Goal: Use online tool/utility: Utilize a website feature to perform a specific function

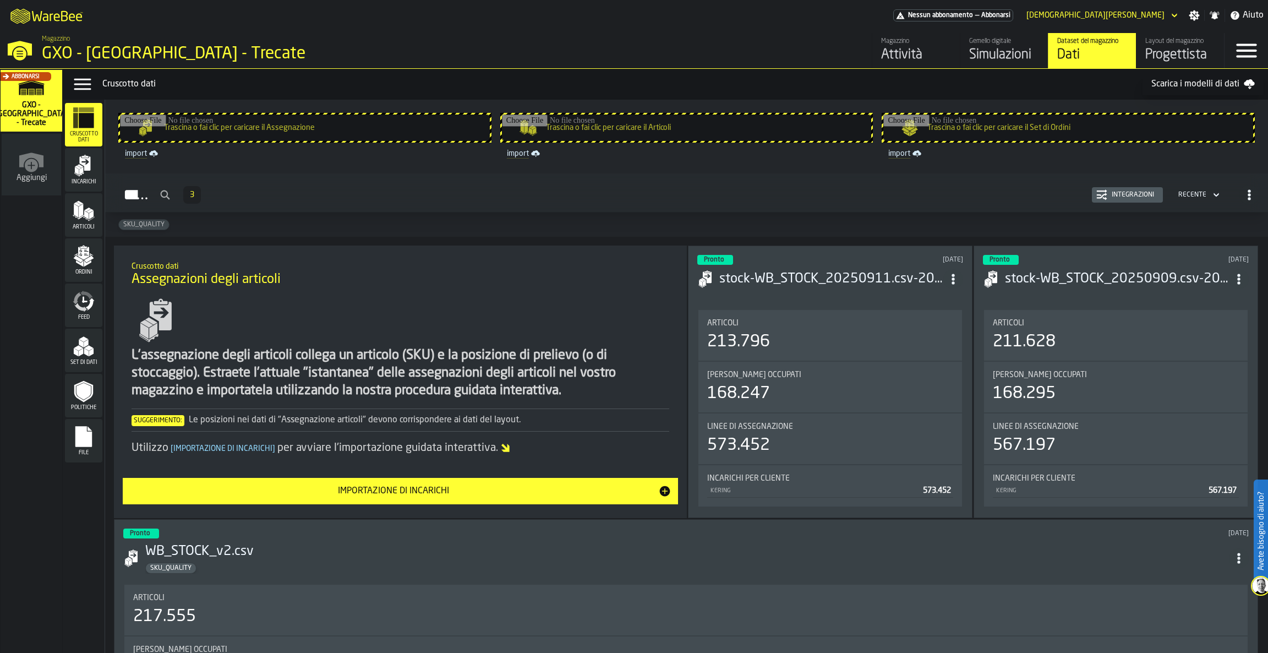
click at [784, 276] on h3 "stock-WB_STOCK_20250911.csv-2025-09-12" at bounding box center [831, 279] width 224 height 18
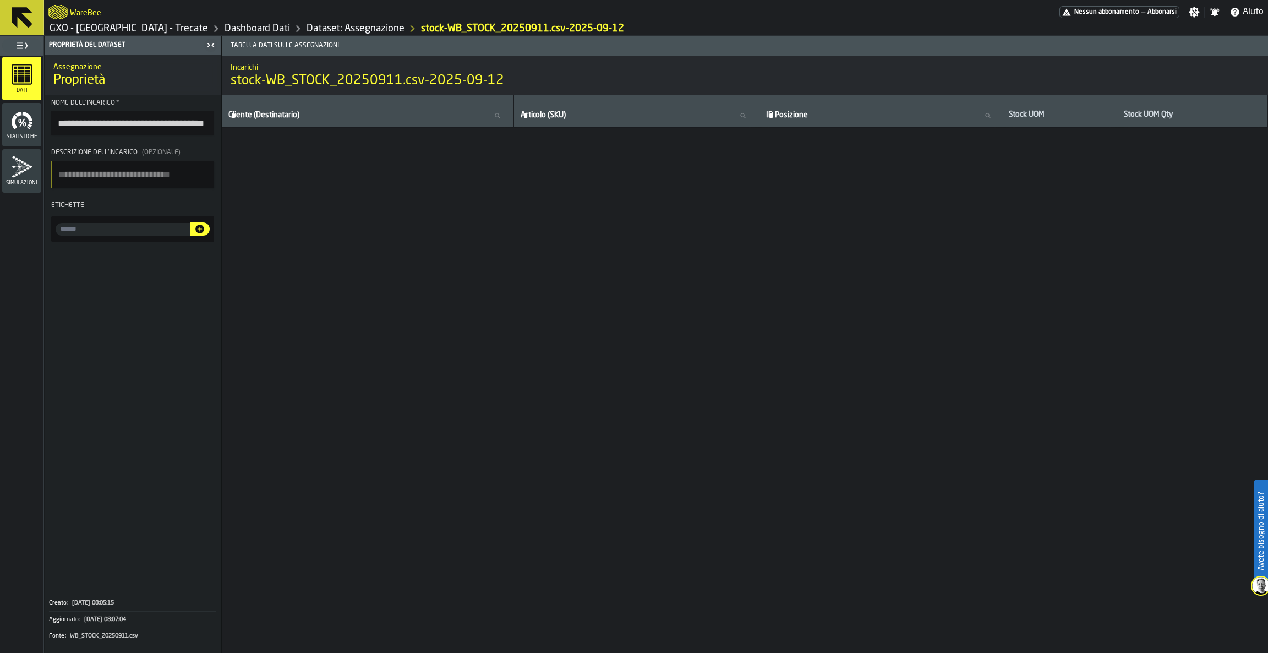
click at [9, 26] on icon at bounding box center [22, 17] width 26 height 26
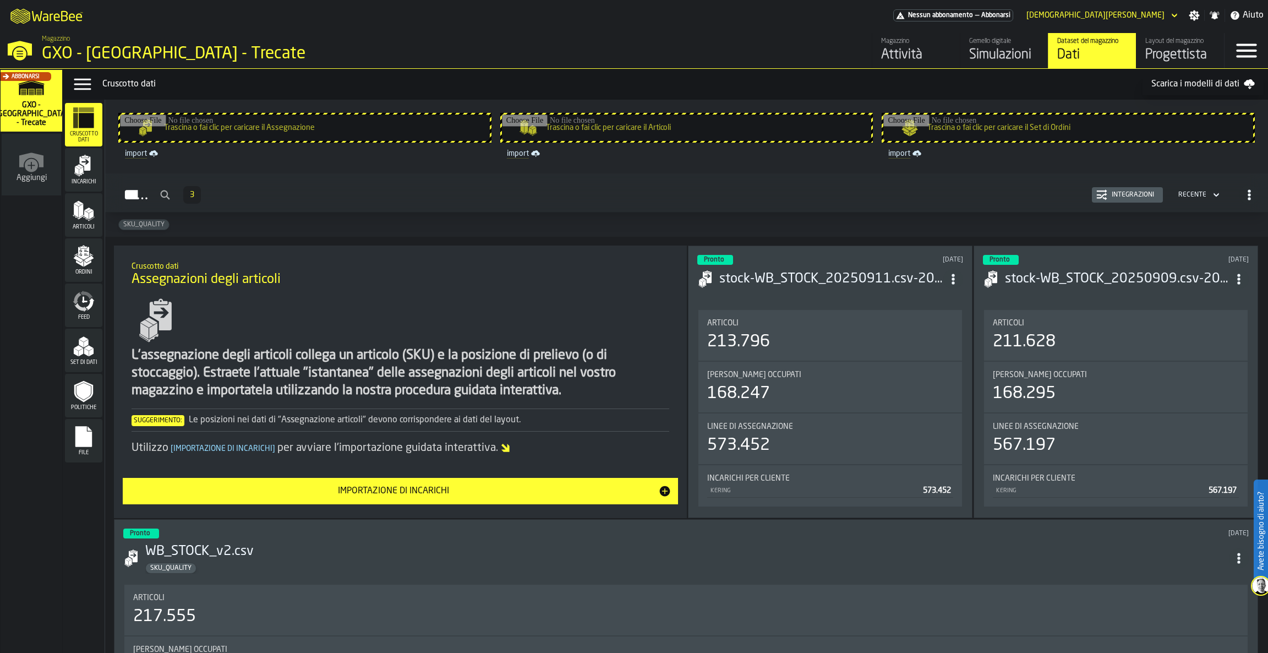
click at [88, 442] on rect "menu File" at bounding box center [83, 440] width 17 height 8
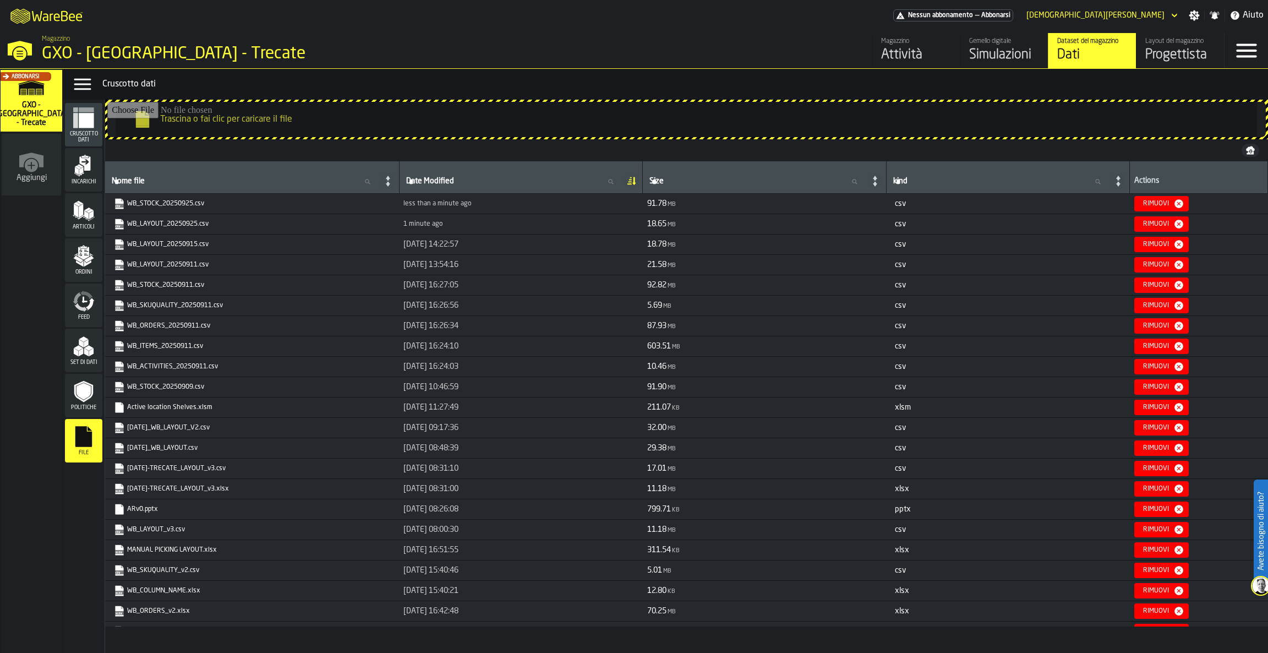
click at [49, 58] on div "GXO - [GEOGRAPHIC_DATA] - Trecate" at bounding box center [190, 54] width 297 height 20
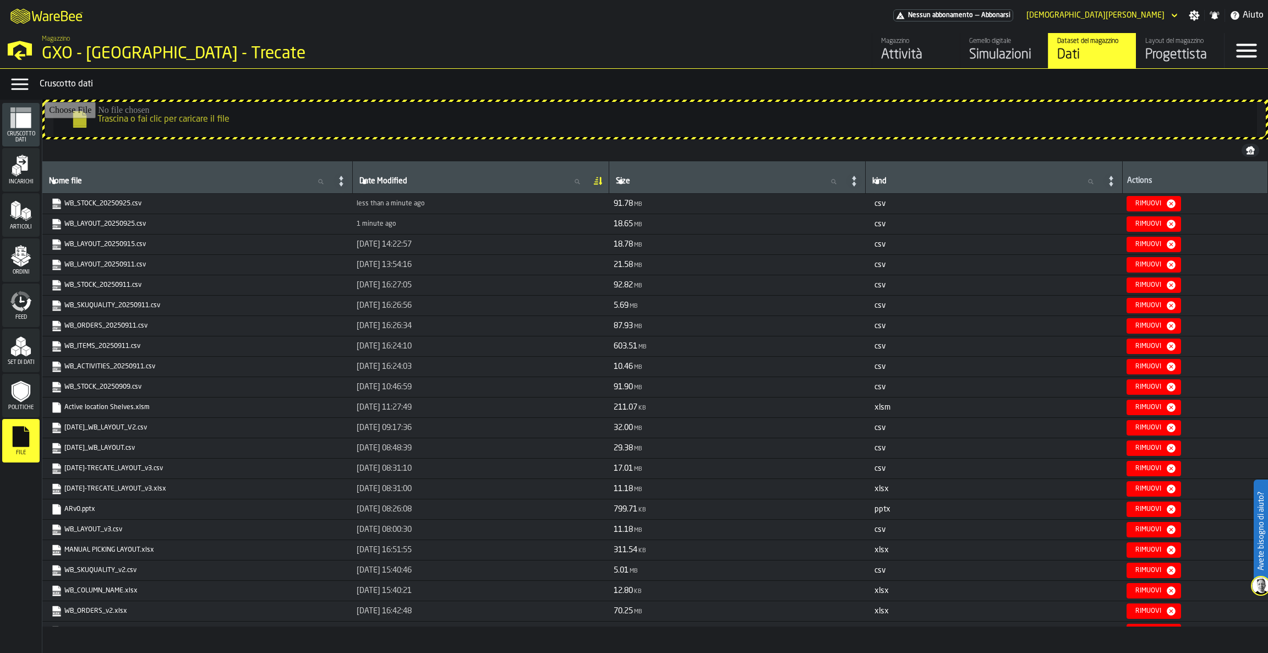
click at [15, 56] on polygon "button-toggle-Open —> Warehouse Menu" at bounding box center [19, 55] width 11 height 9
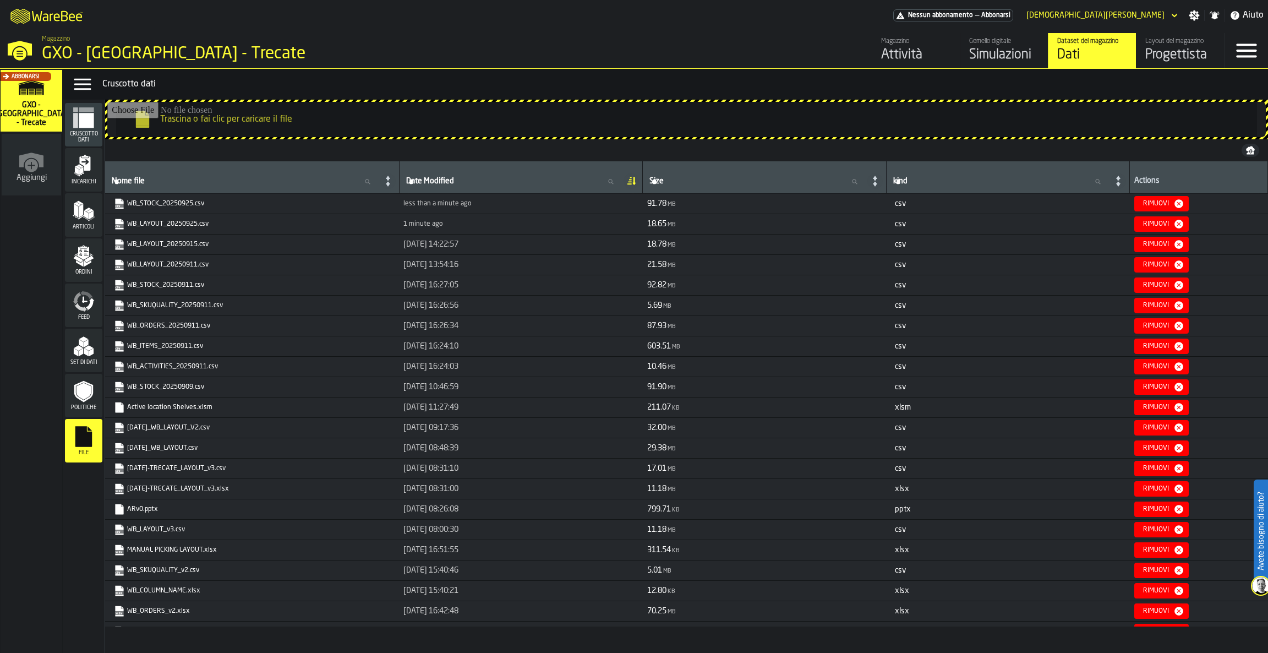
click at [926, 34] on link "Magazzino Attività" at bounding box center [916, 50] width 88 height 35
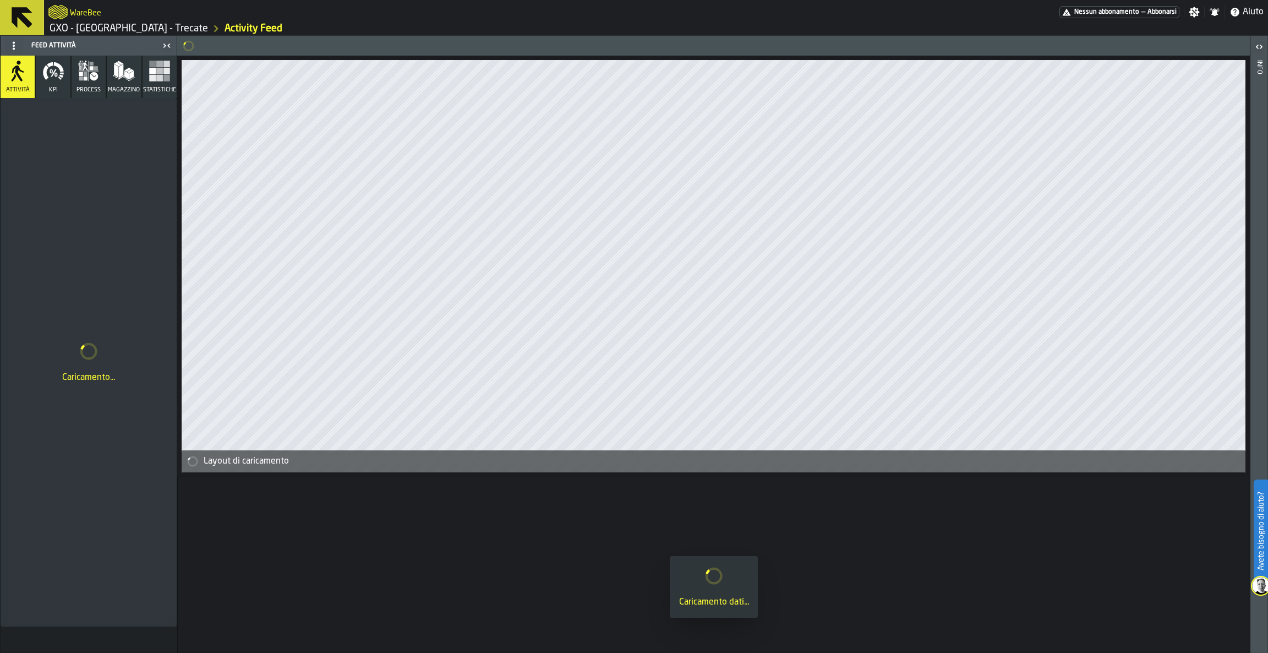
click at [31, 18] on icon at bounding box center [22, 17] width 26 height 26
click at [32, 17] on icon at bounding box center [22, 17] width 26 height 26
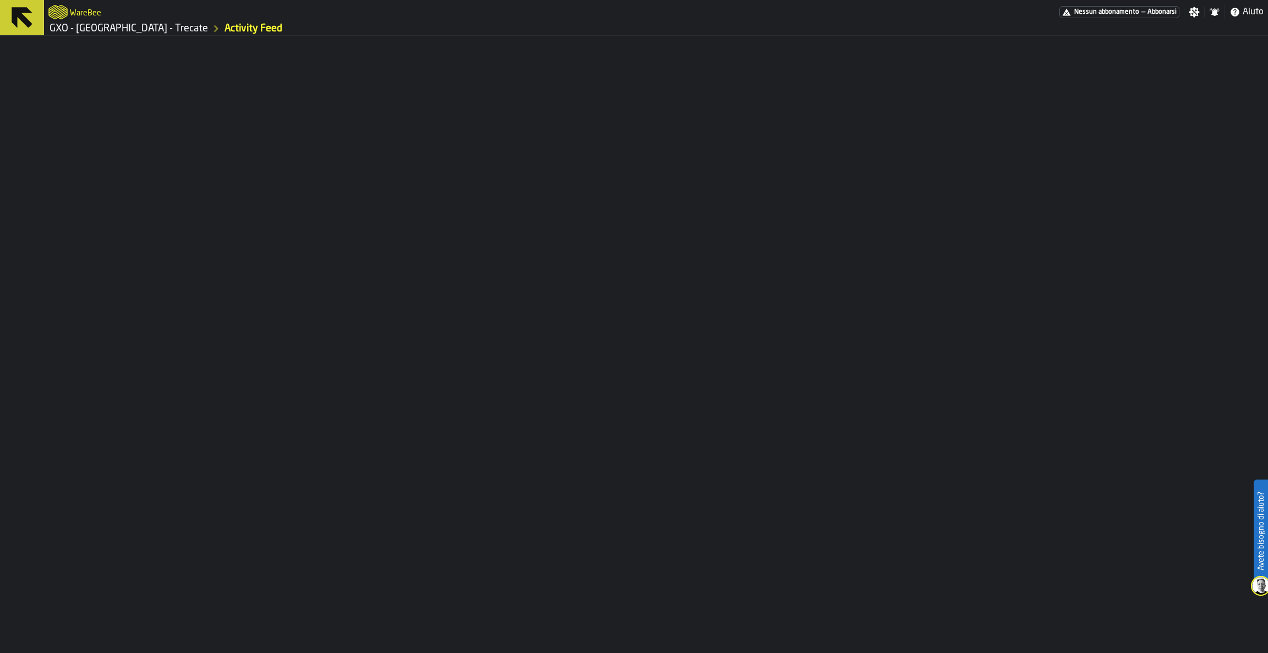
click at [41, 13] on button at bounding box center [22, 17] width 44 height 35
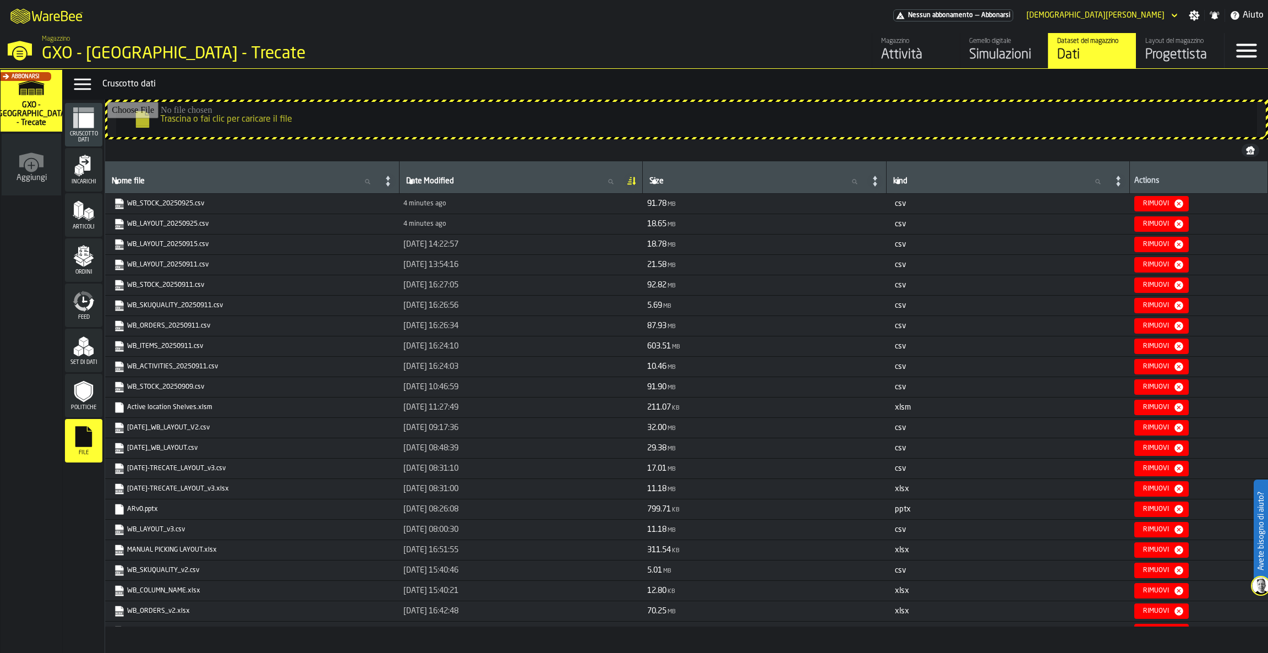
click at [1167, 42] on div "Layout del magazzino" at bounding box center [1180, 41] width 70 height 8
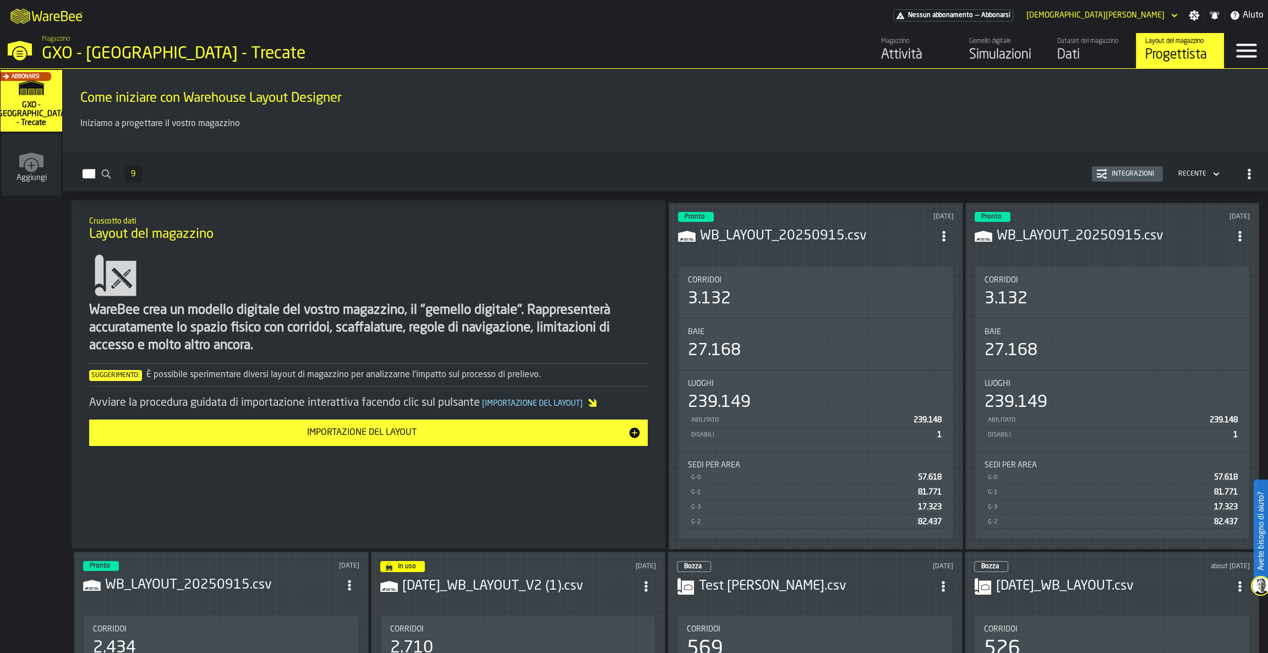
click at [827, 249] on header "Pronto [DATE] WB_LAYOUT_20250915.csv" at bounding box center [816, 234] width 276 height 44
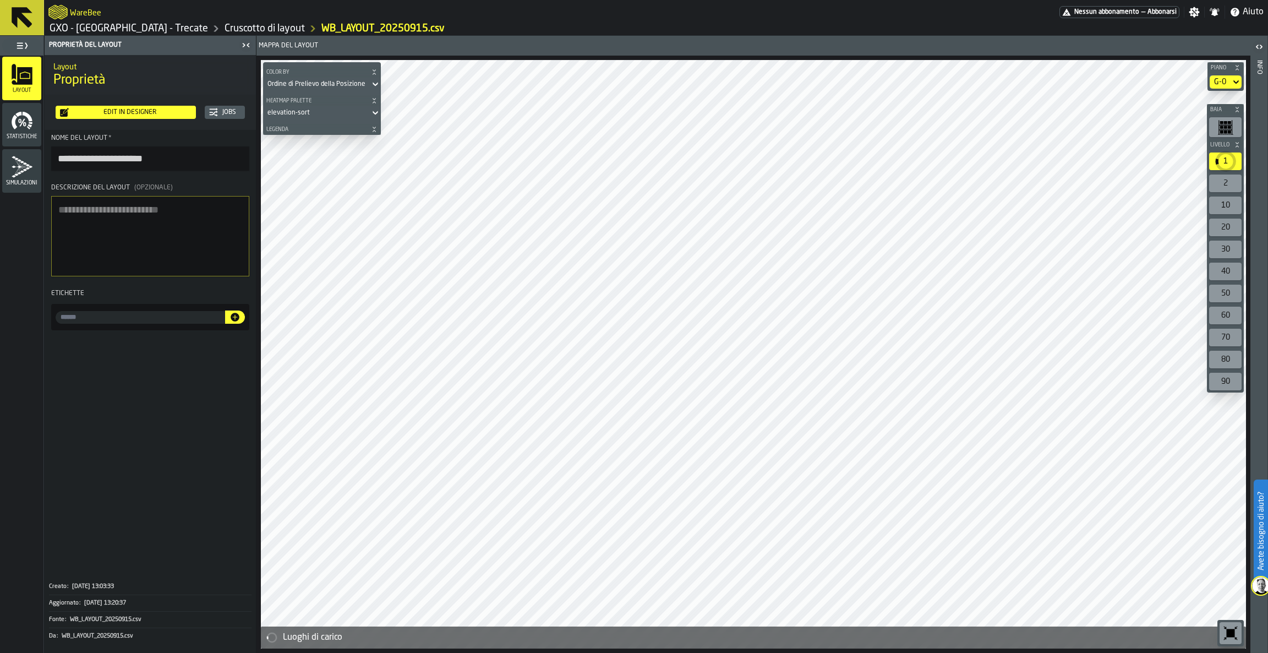
click at [168, 115] on div "Edit in Designer" at bounding box center [130, 112] width 123 height 8
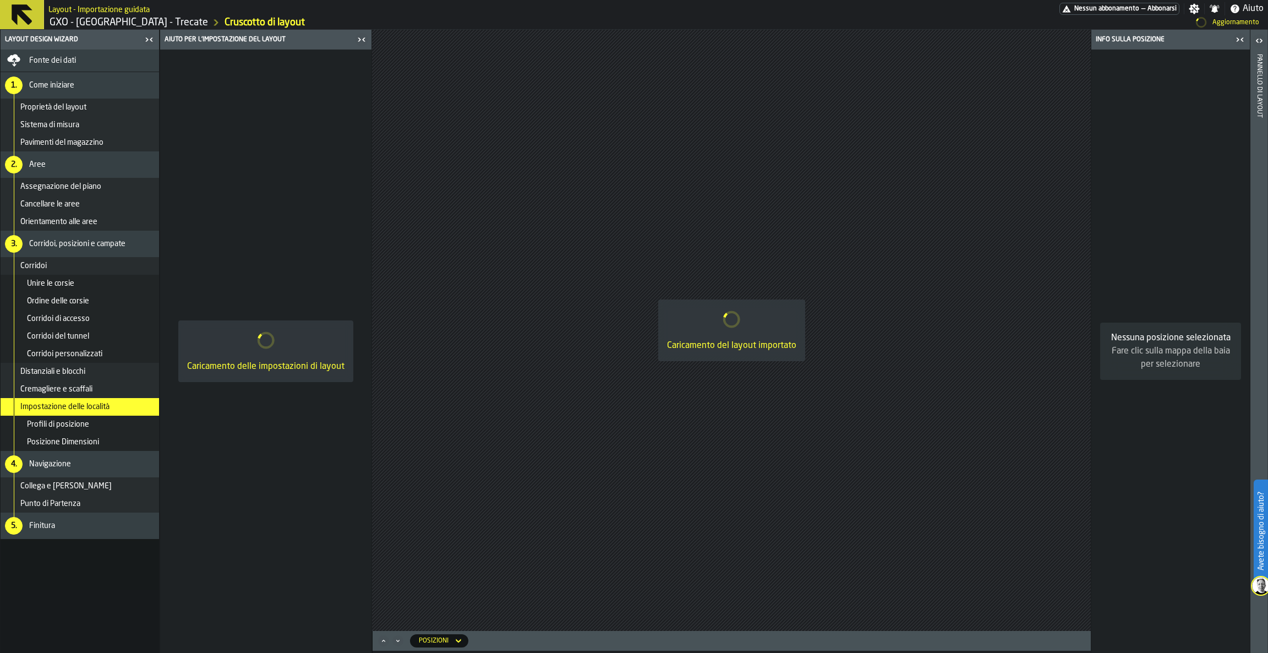
click at [1241, 44] on icon "button-toggle-Chiudimi" at bounding box center [1239, 39] width 13 height 13
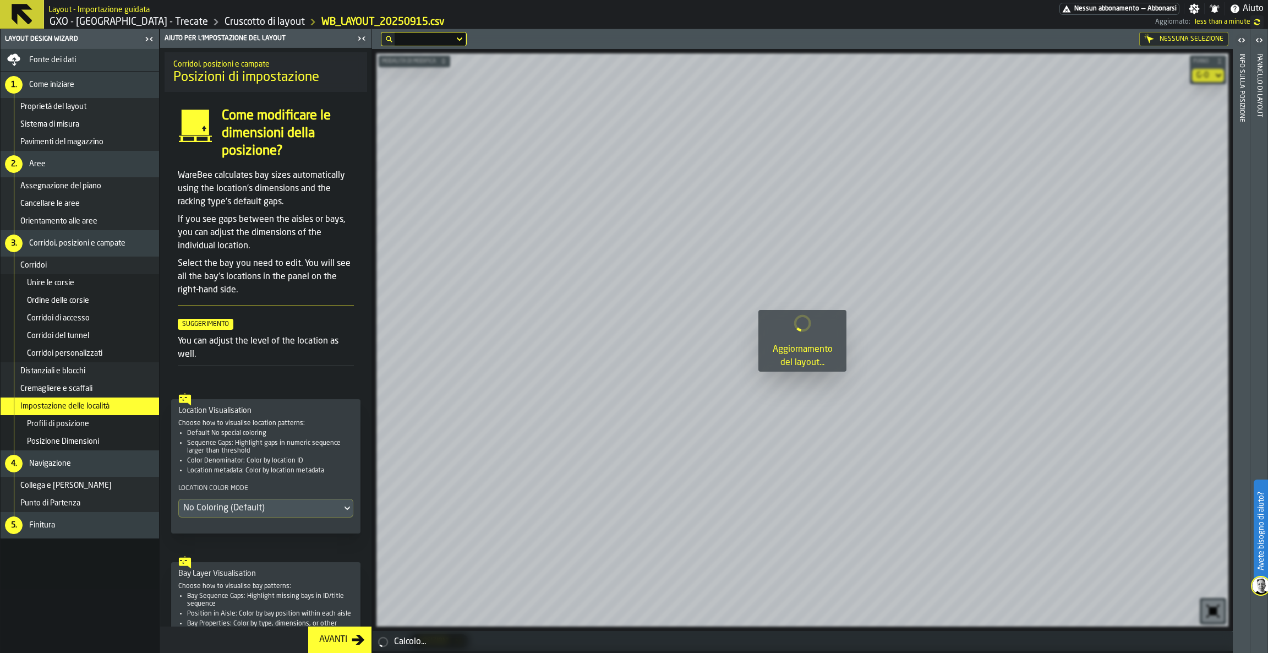
click at [359, 29] on header "Aiuto per l'impostazione del layout" at bounding box center [265, 38] width 211 height 19
click at [357, 39] on icon "button-toggle-Chiudimi" at bounding box center [361, 38] width 13 height 13
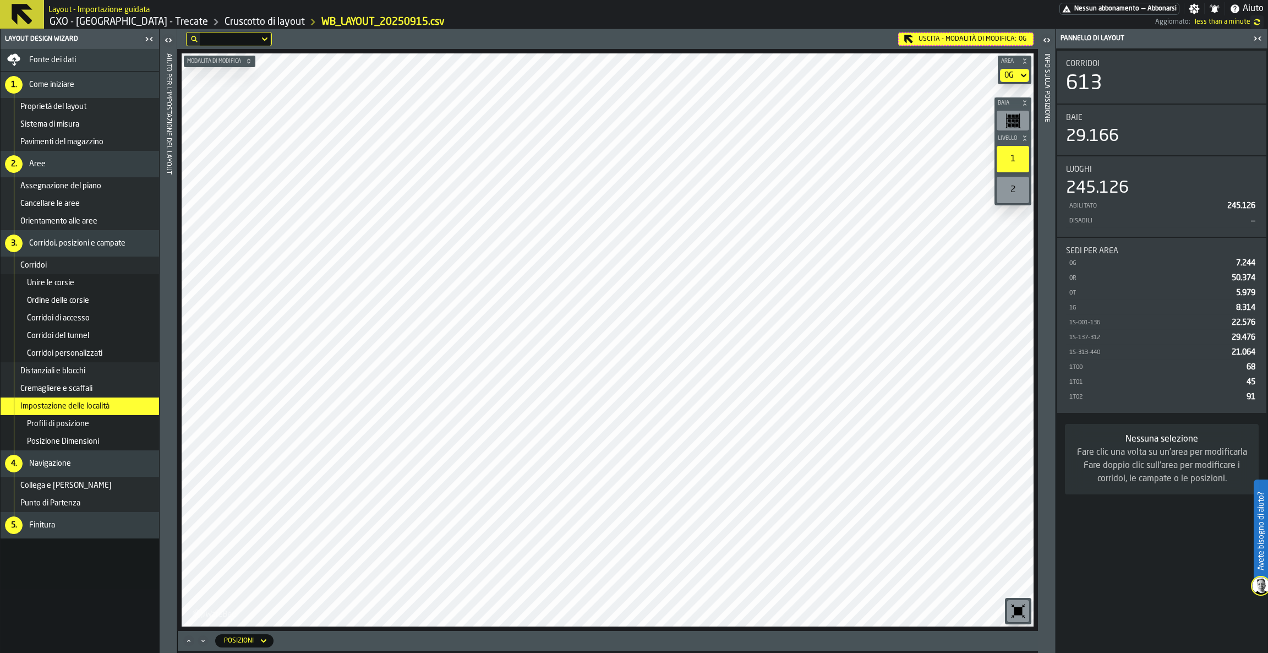
click at [963, 39] on div "Uscita - Modalità di Modifica: 0G" at bounding box center [965, 38] width 135 height 13
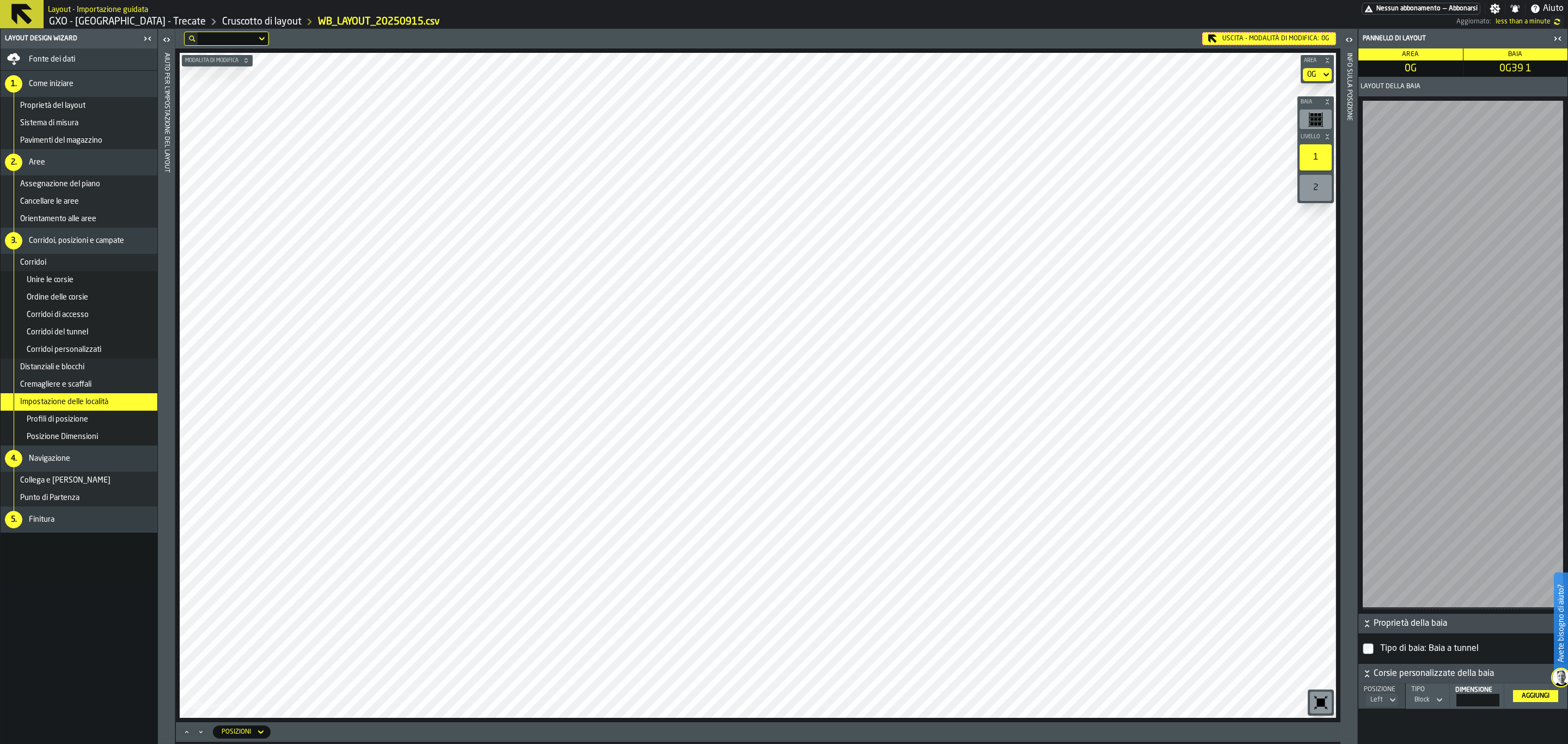
click at [1239, 39] on div "Uscita - Modalità di Modifica: 0G" at bounding box center [1268, 38] width 134 height 13
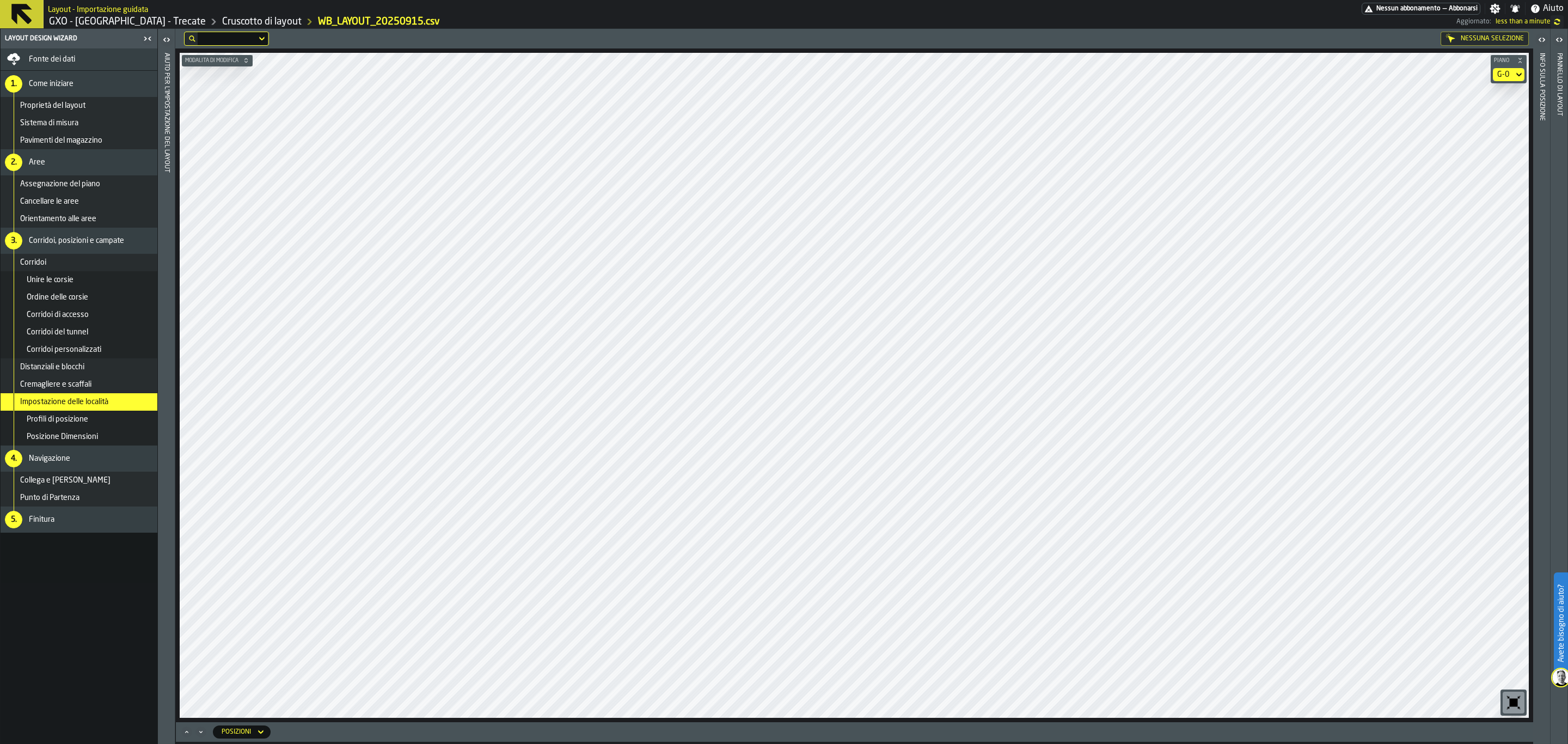
click at [1254, 76] on div "G-0" at bounding box center [1504, 74] width 12 height 9
click at [1254, 166] on div "G-2" at bounding box center [1490, 172] width 56 height 13
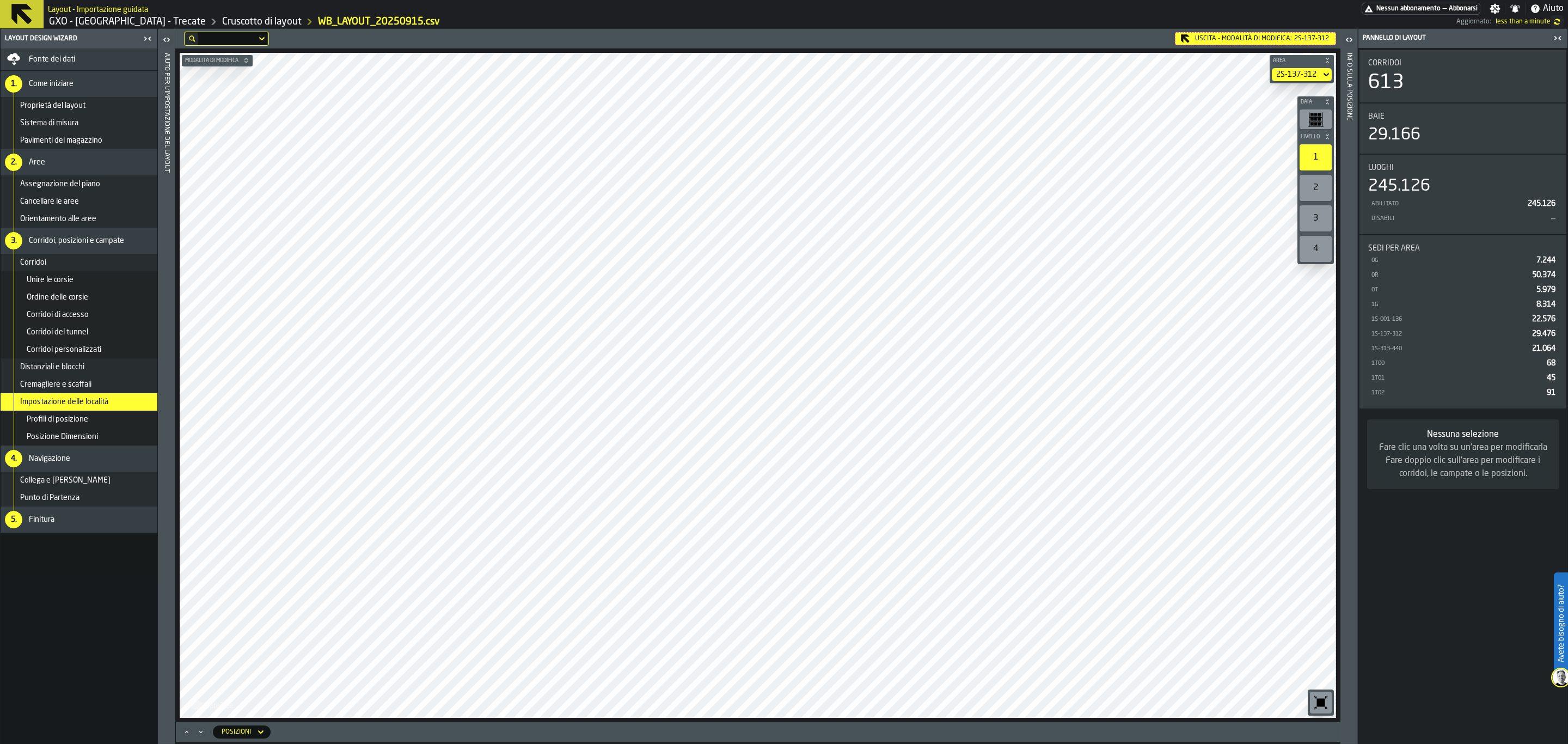
click at [1244, 43] on div "Uscita - Modalità di Modifica: 2S-137-312" at bounding box center [1255, 38] width 161 height 13
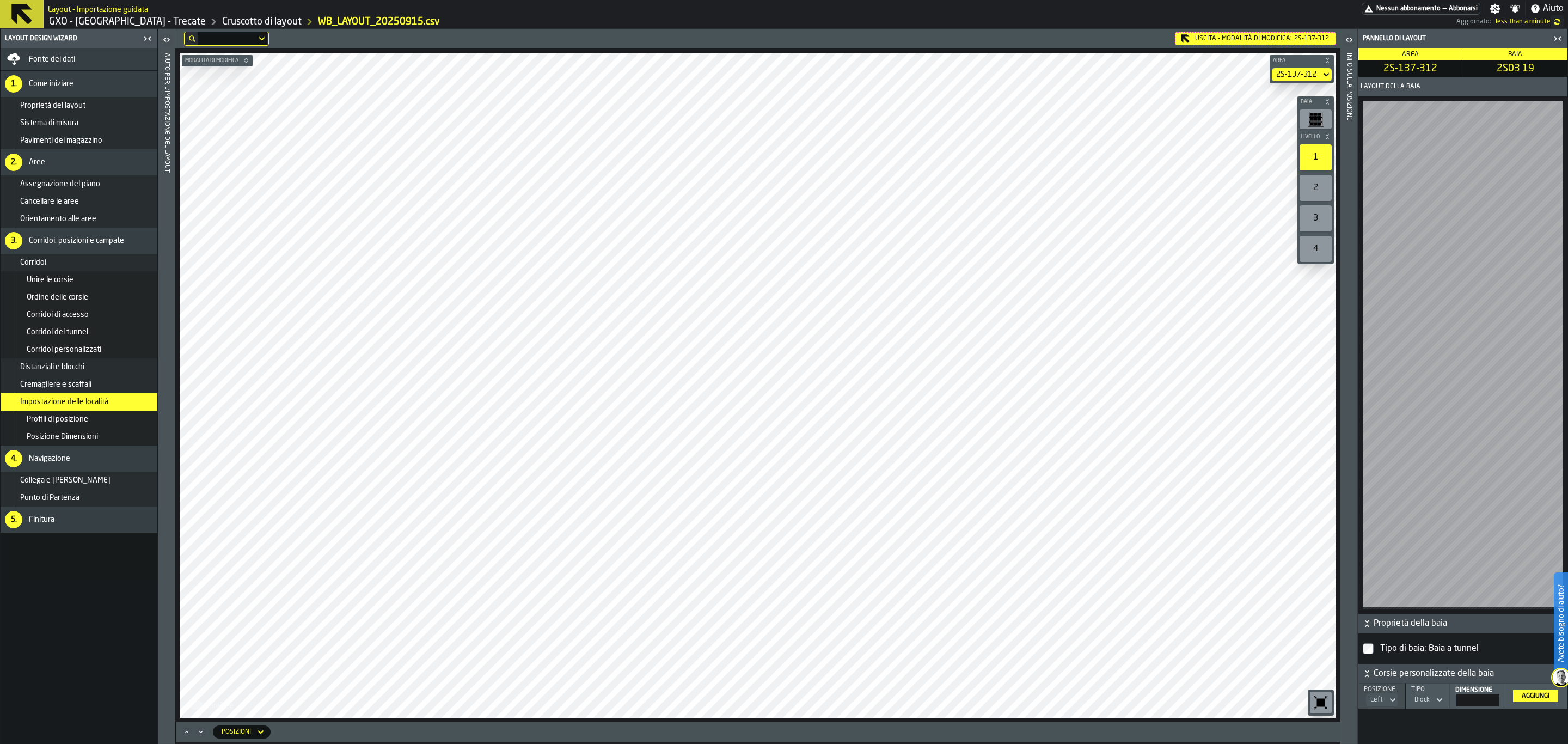
click at [1254, 35] on div "Uscita - Modalità di Modifica: 2S-137-312" at bounding box center [1255, 38] width 161 height 13
